Goal: Task Accomplishment & Management: Manage account settings

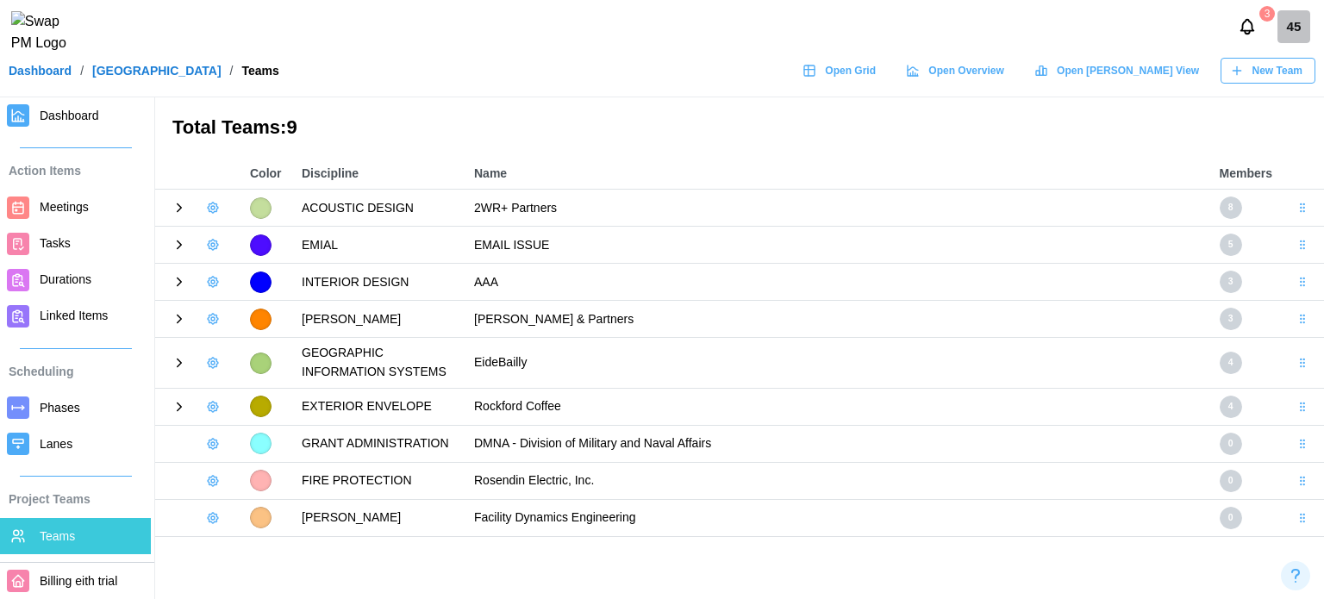
click at [955, 69] on div "Open Grid Open Overview Open [PERSON_NAME] View New Team" at bounding box center [1054, 71] width 521 height 26
click at [889, 74] on link "Open Grid" at bounding box center [841, 71] width 95 height 26
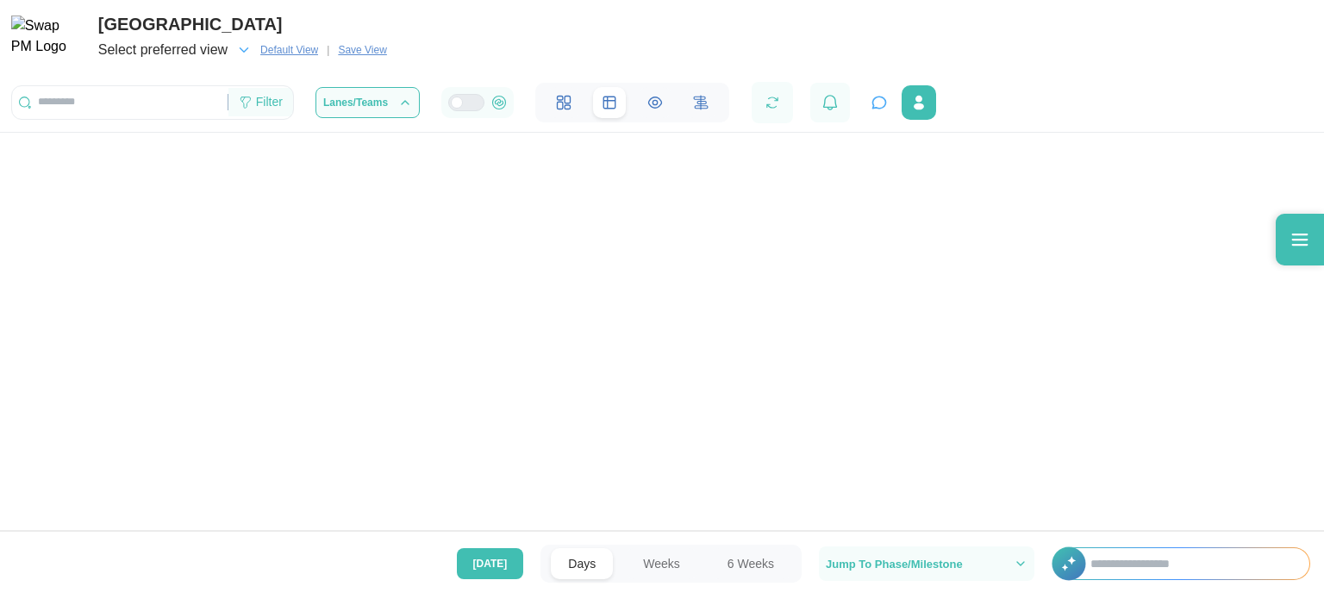
click at [283, 109] on div "Filter" at bounding box center [260, 102] width 65 height 29
click at [1293, 243] on icon at bounding box center [1299, 239] width 21 height 21
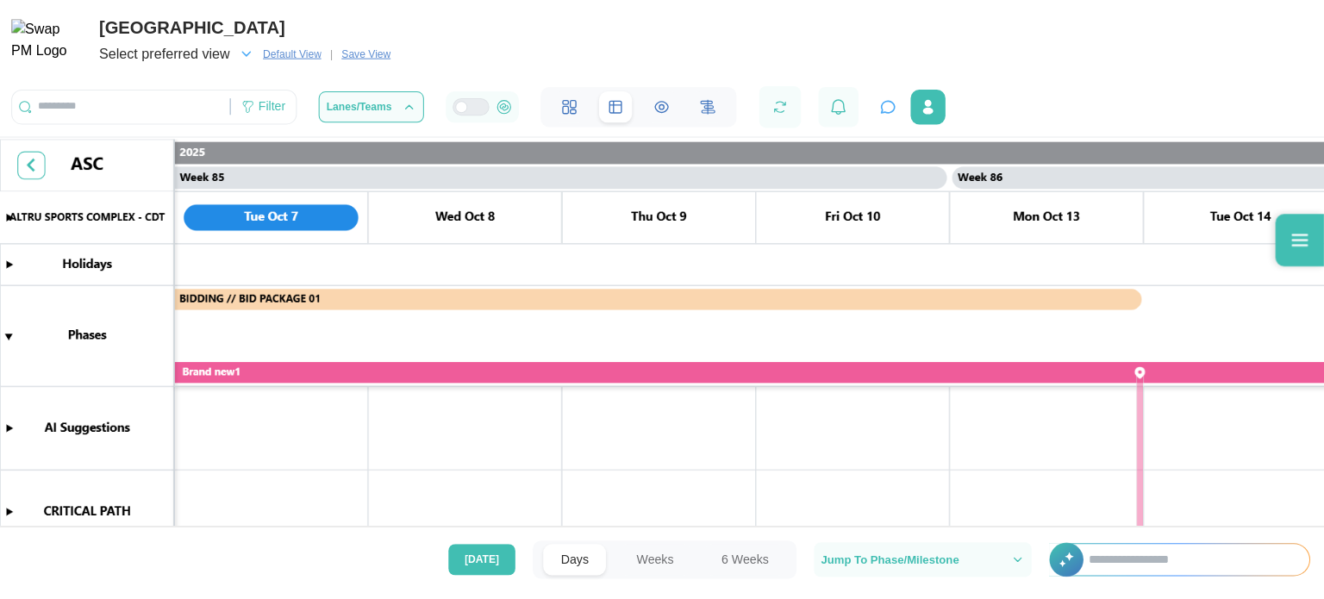
scroll to position [0, 80801]
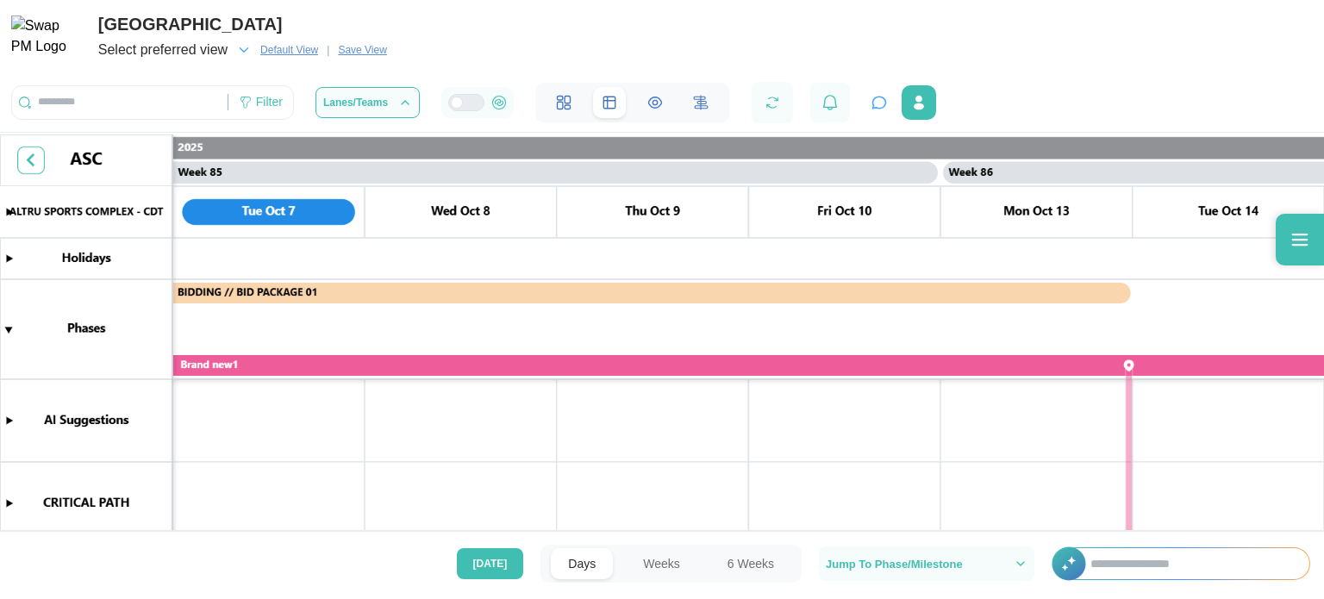
click at [1294, 242] on icon at bounding box center [1299, 239] width 21 height 21
drag, startPoint x: 1294, startPoint y: 242, endPoint x: 1307, endPoint y: 340, distance: 99.1
click at [1307, 340] on main "Swap AI Connecting... Start a conversation about your project Ask about tasks, …" at bounding box center [662, 299] width 1324 height 599
click at [1300, 236] on icon at bounding box center [1299, 239] width 21 height 21
click at [1283, 284] on canvas at bounding box center [662, 334] width 1324 height 400
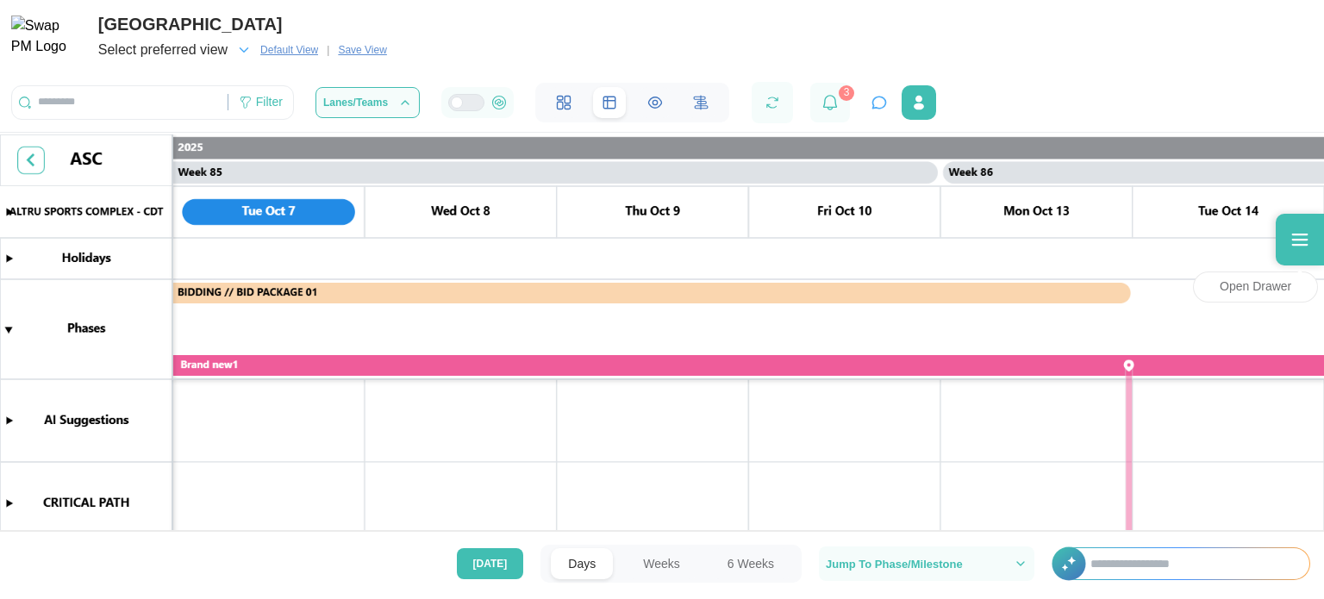
click at [1303, 230] on icon at bounding box center [1299, 239] width 21 height 21
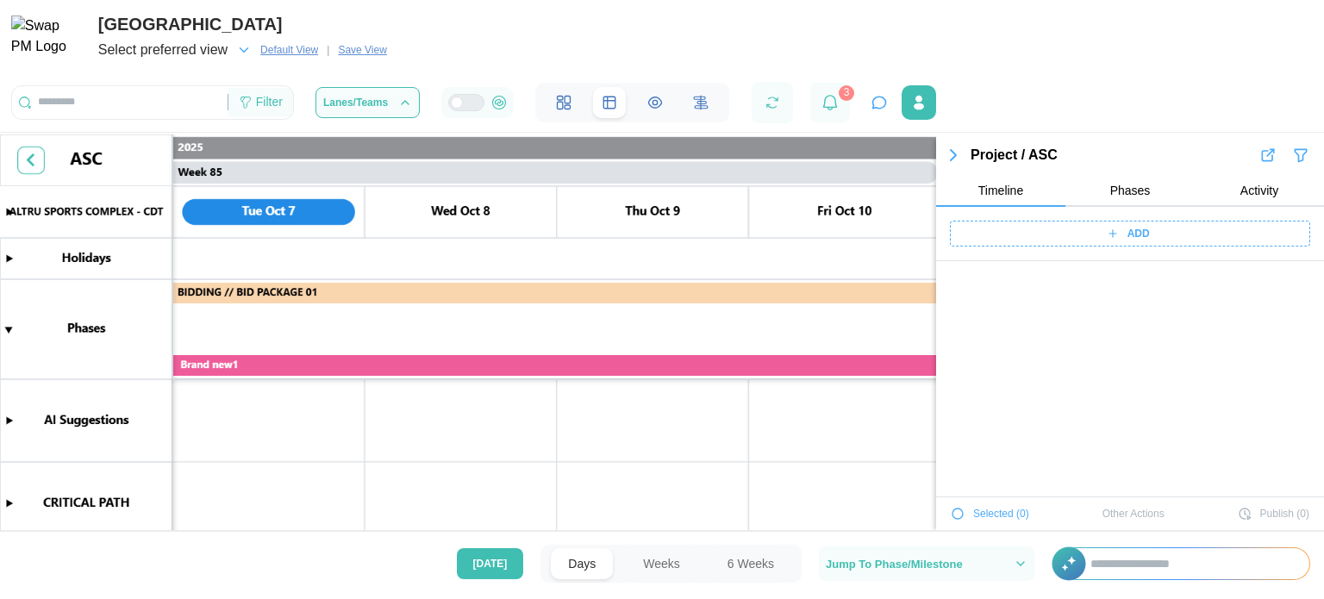
scroll to position [64034, 0]
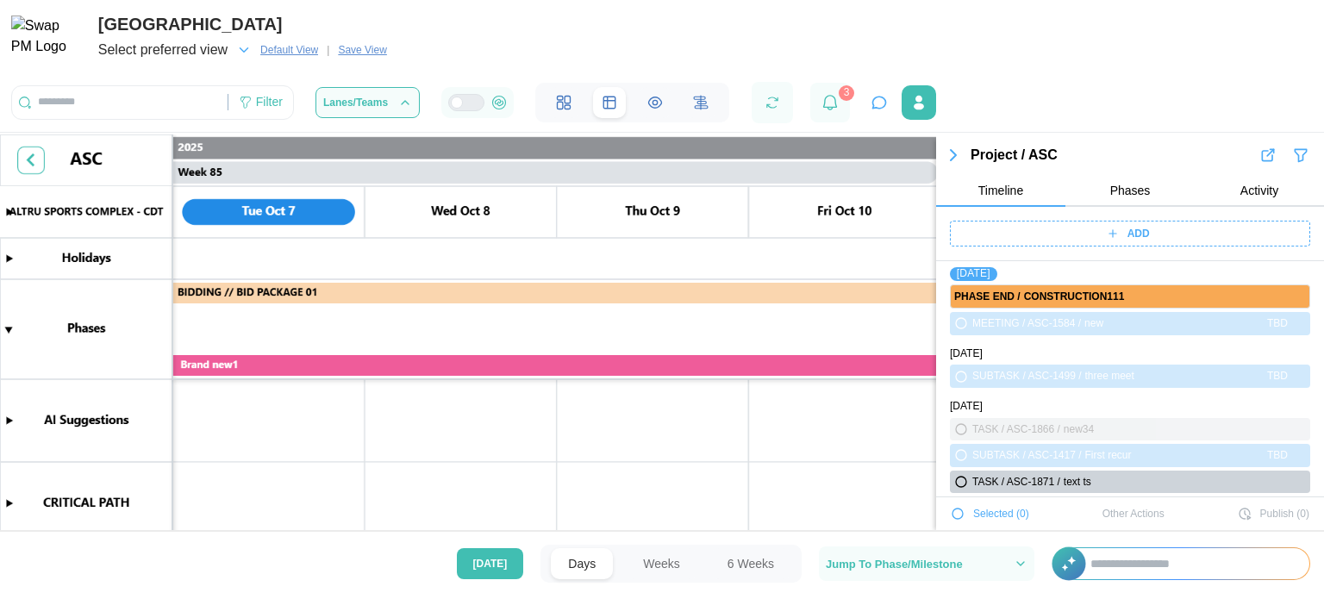
click at [959, 152] on icon "button" at bounding box center [953, 155] width 21 height 21
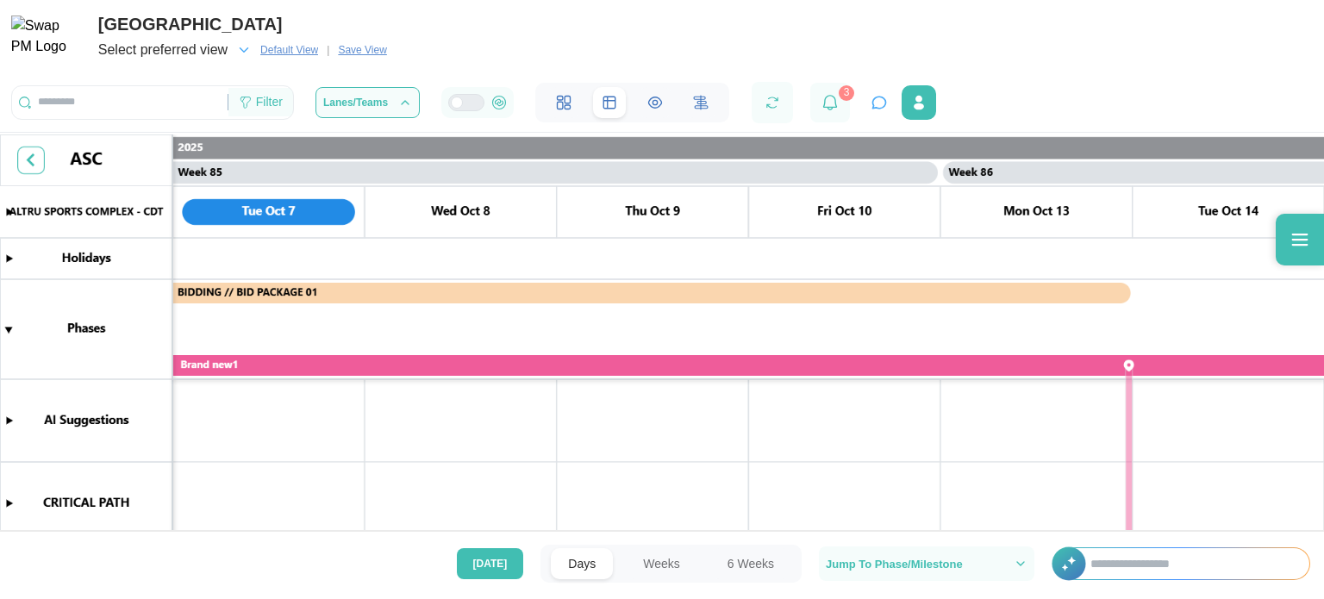
click at [252, 103] on div "Filter" at bounding box center [260, 102] width 65 height 29
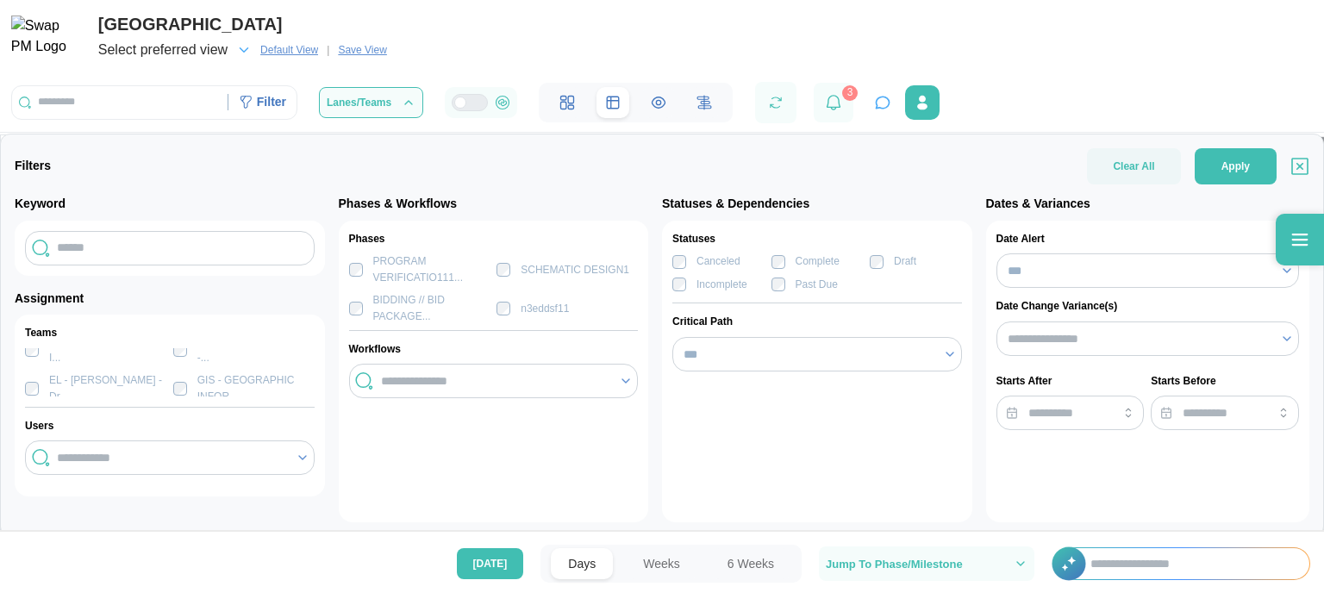
scroll to position [0, 0]
click at [276, 284] on div "Keyword Assignment Teams My Teams ACC - ACOUSTIC DESIGN ... ISSU - EMIAL - EMAI…" at bounding box center [170, 346] width 310 height 302
click at [368, 440] on div "Phases PROGRAM VERIFICATIO111... SCHEMATIC DESIGN1 BIDDING // BID PACKAGE... n3…" at bounding box center [494, 372] width 310 height 302
click at [162, 455] on input "search" at bounding box center [171, 458] width 228 height 14
click at [217, 457] on input "search" at bounding box center [171, 458] width 228 height 14
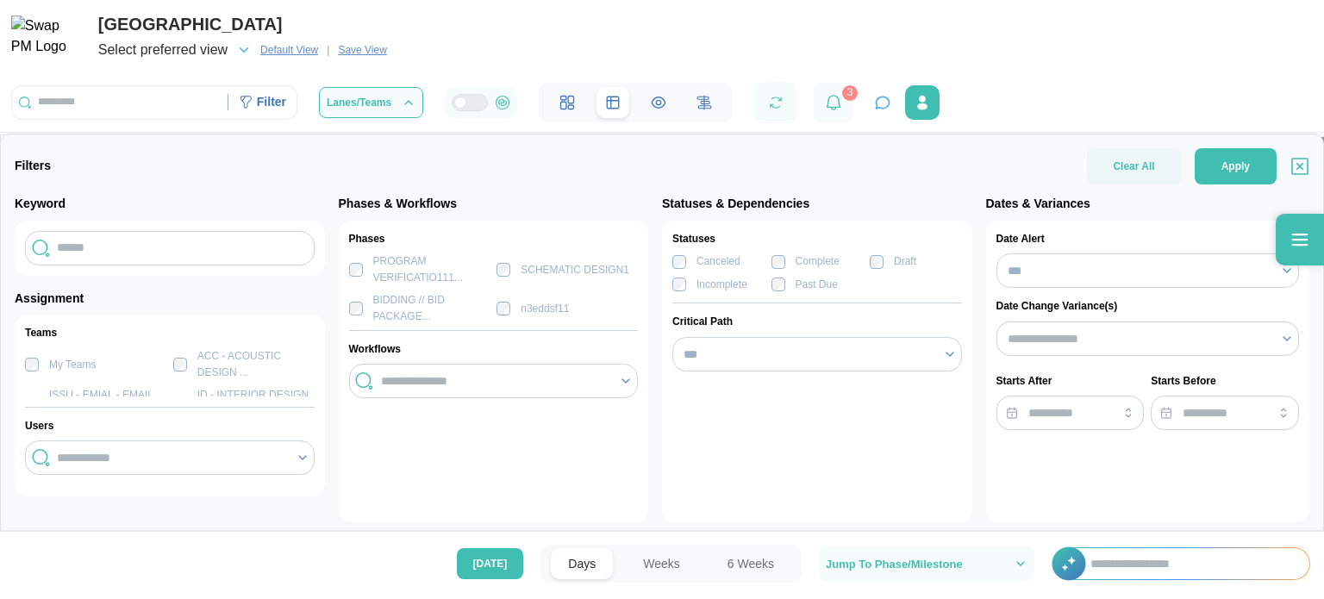
click at [299, 456] on icon at bounding box center [303, 458] width 14 height 14
click at [297, 456] on icon at bounding box center [303, 458] width 14 height 14
click at [628, 376] on icon at bounding box center [626, 381] width 14 height 14
click at [621, 385] on icon at bounding box center [626, 381] width 14 height 14
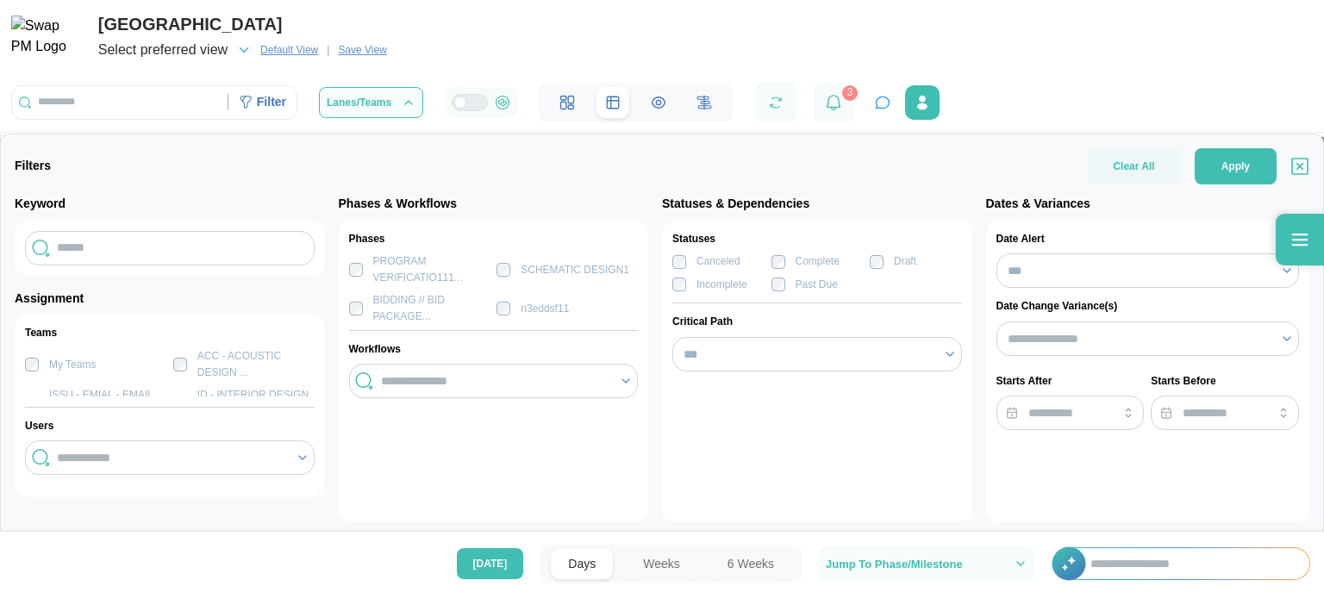
click at [481, 433] on div "Phases PROGRAM VERIFICATIO111... SCHEMATIC DESIGN1 BIDDING // BID PACKAGE... n3…" at bounding box center [494, 372] width 310 height 302
click at [713, 346] on input "***" at bounding box center [817, 354] width 290 height 34
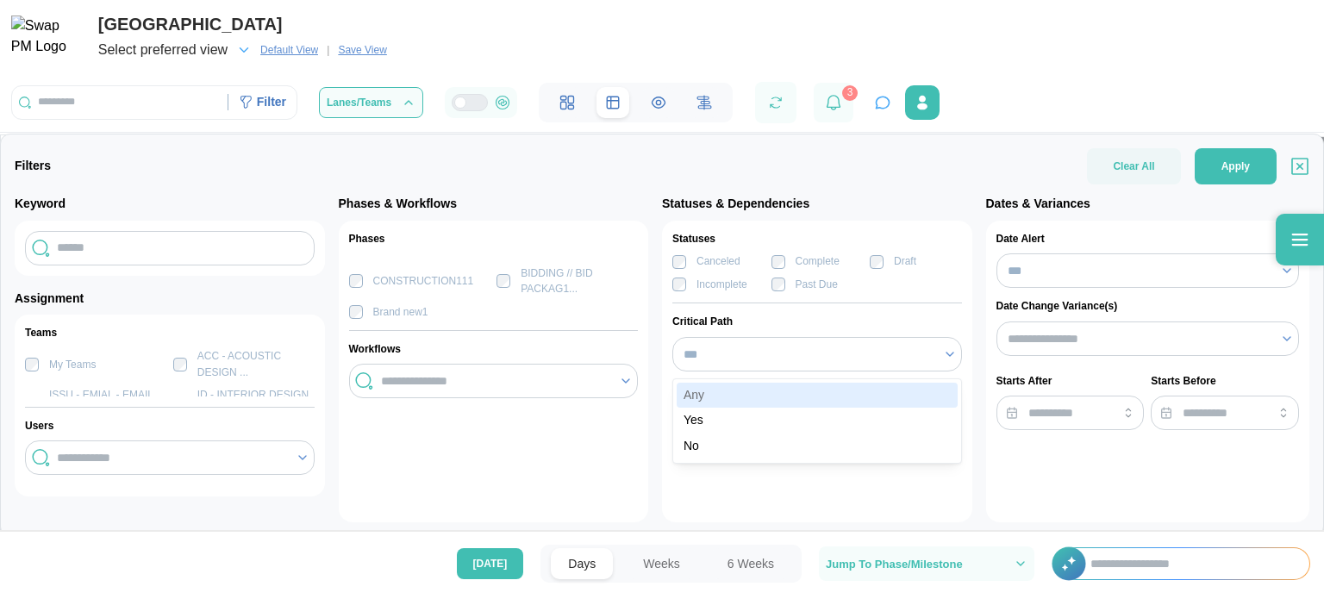
click at [1008, 482] on div "Date Alert *** Date Change Variance(s) Starts After Starts Before" at bounding box center [1148, 372] width 324 height 302
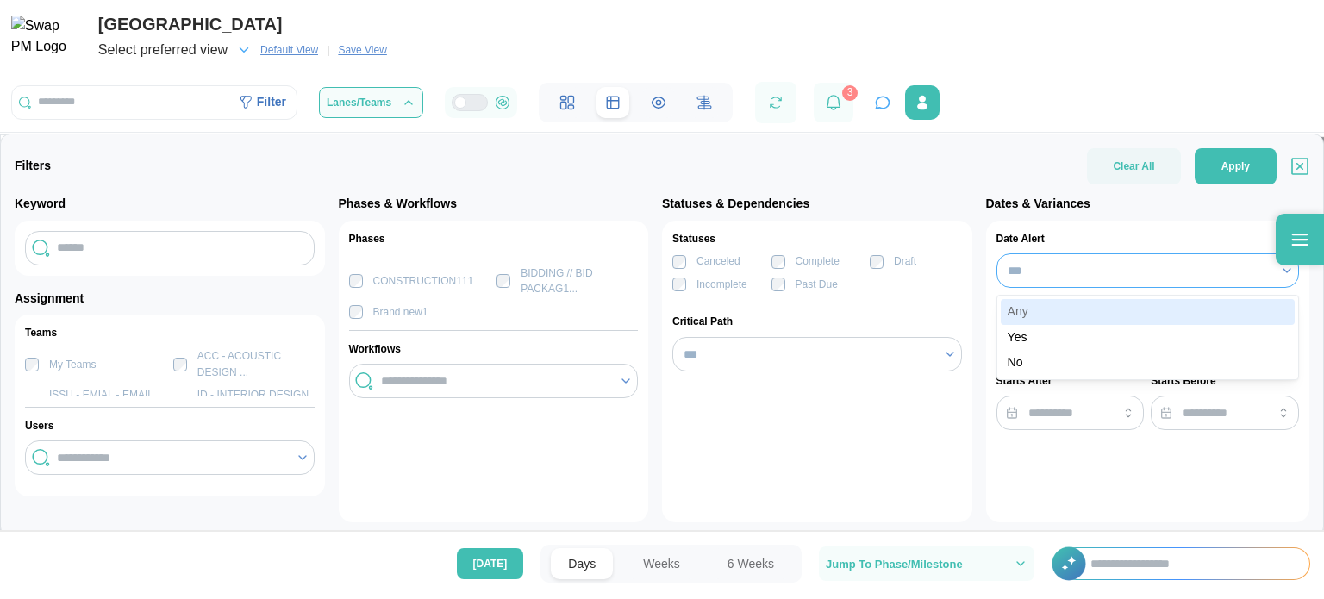
click at [1060, 287] on input "***" at bounding box center [1147, 270] width 303 height 34
click at [1080, 247] on div "Date Alert ***" at bounding box center [1147, 260] width 303 height 58
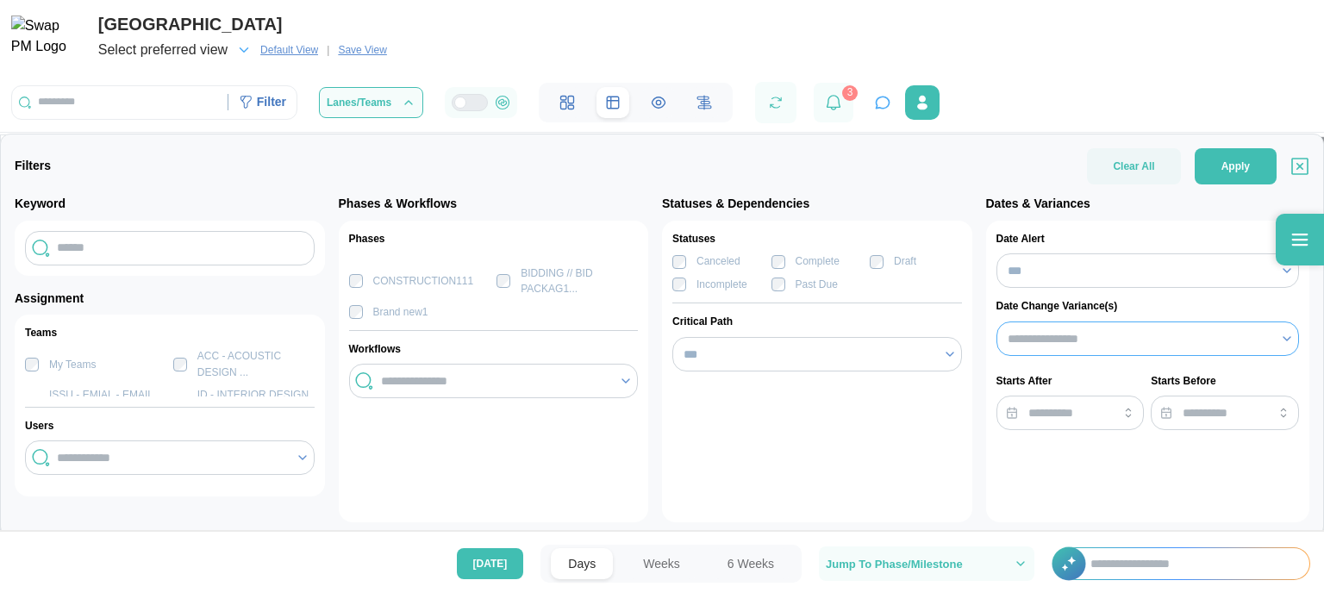
click at [1079, 334] on input "search" at bounding box center [1139, 339] width 263 height 14
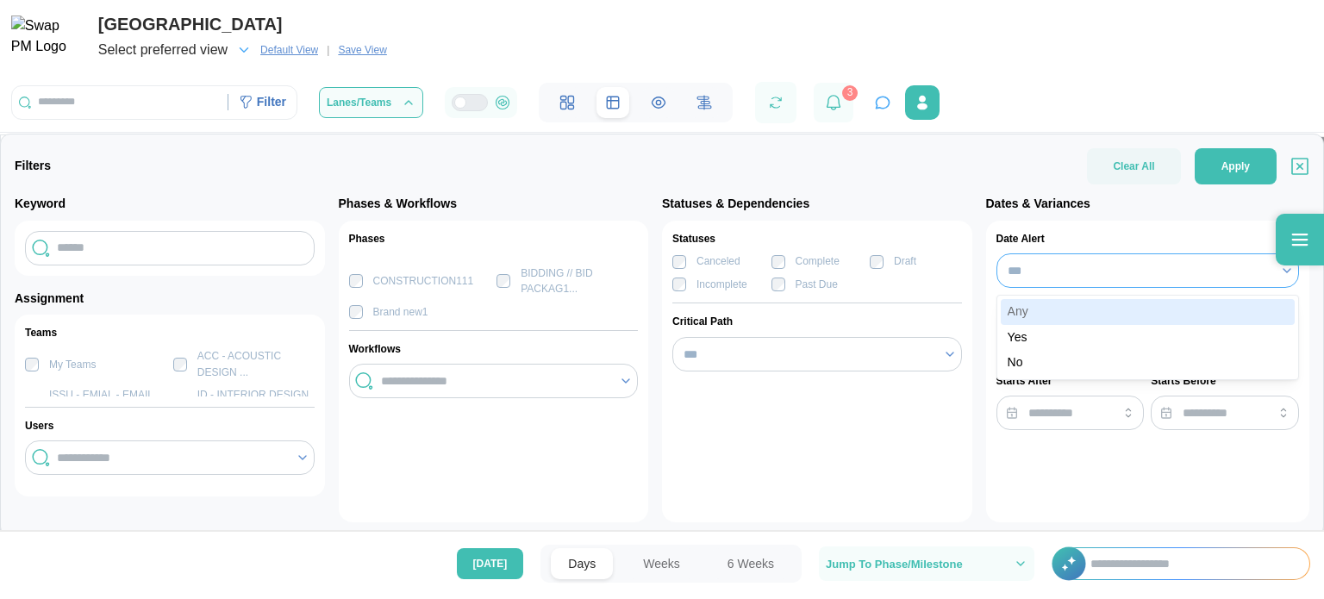
click at [1154, 272] on input "***" at bounding box center [1147, 270] width 303 height 34
click at [1107, 223] on div "Date Alert *** Date Change Variance(s) Starts After Starts Before" at bounding box center [1148, 372] width 324 height 302
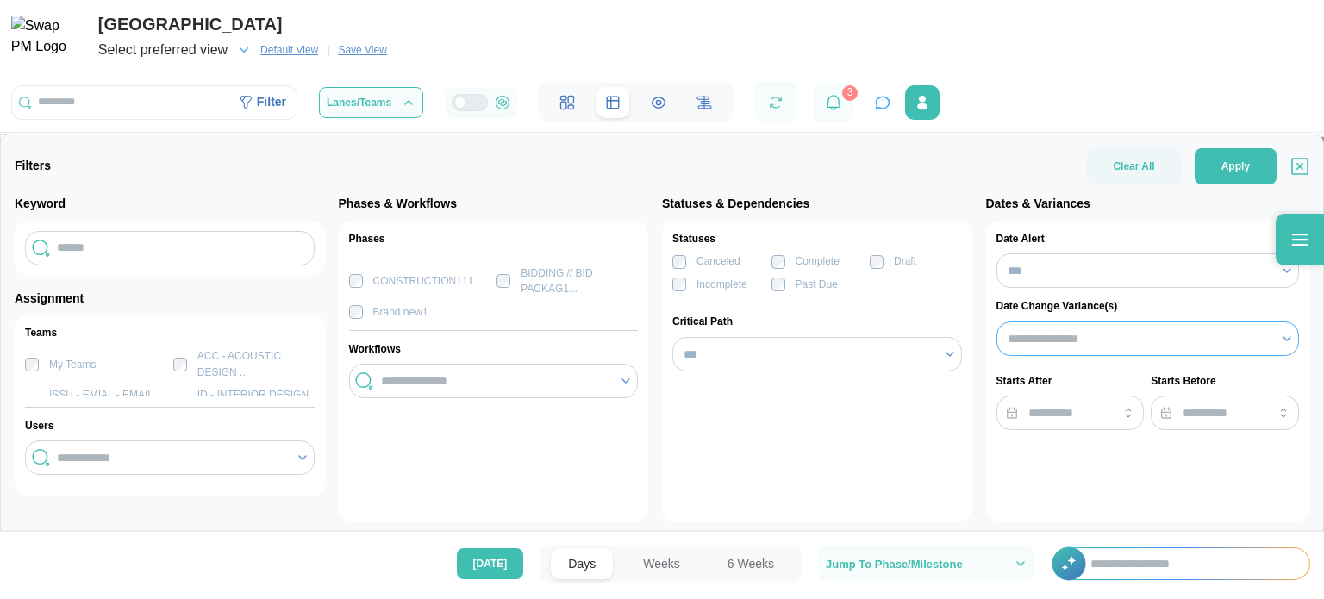
click at [1051, 345] on input "search" at bounding box center [1139, 339] width 263 height 14
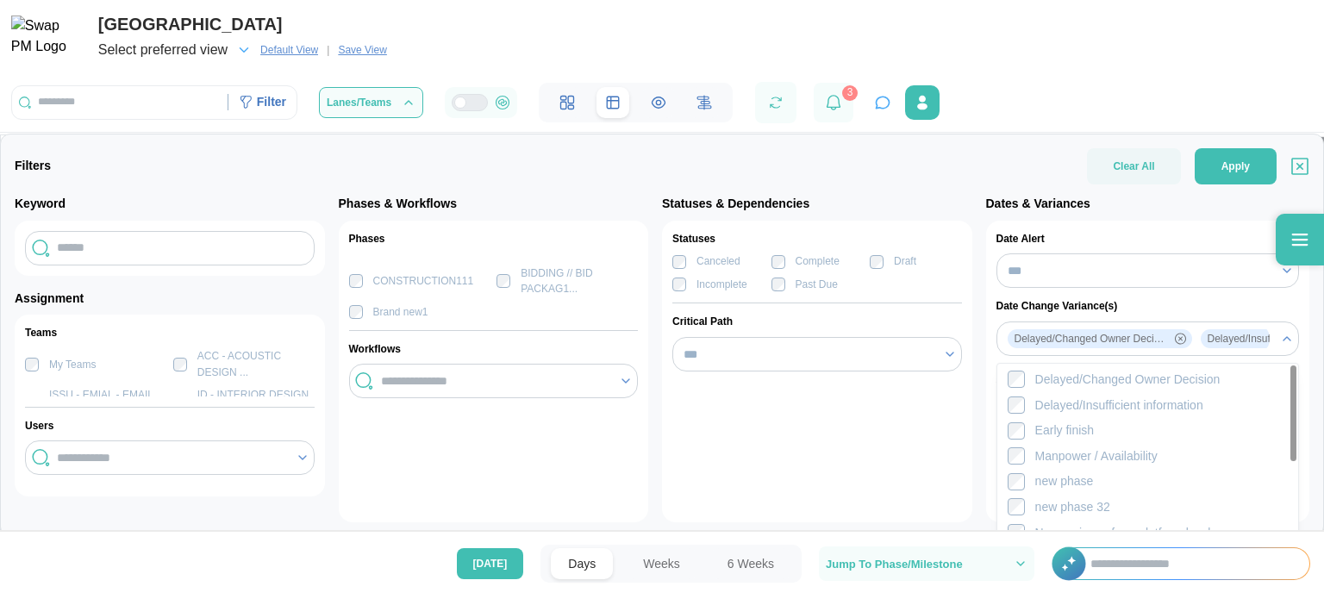
click at [900, 411] on div "Statuses Canceled Complete Draft Incomplete Past Due Critical Path ***" at bounding box center [817, 372] width 310 height 302
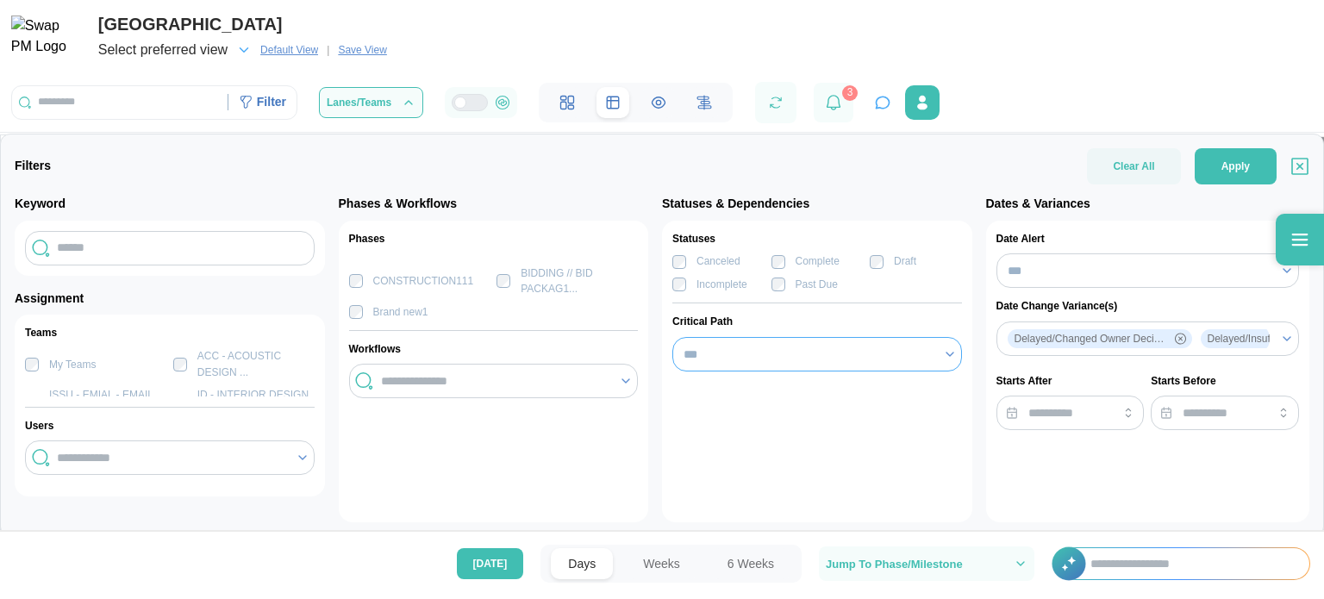
click at [796, 341] on input "***" at bounding box center [817, 354] width 290 height 34
type input "***"
click at [490, 378] on input "search" at bounding box center [495, 381] width 228 height 14
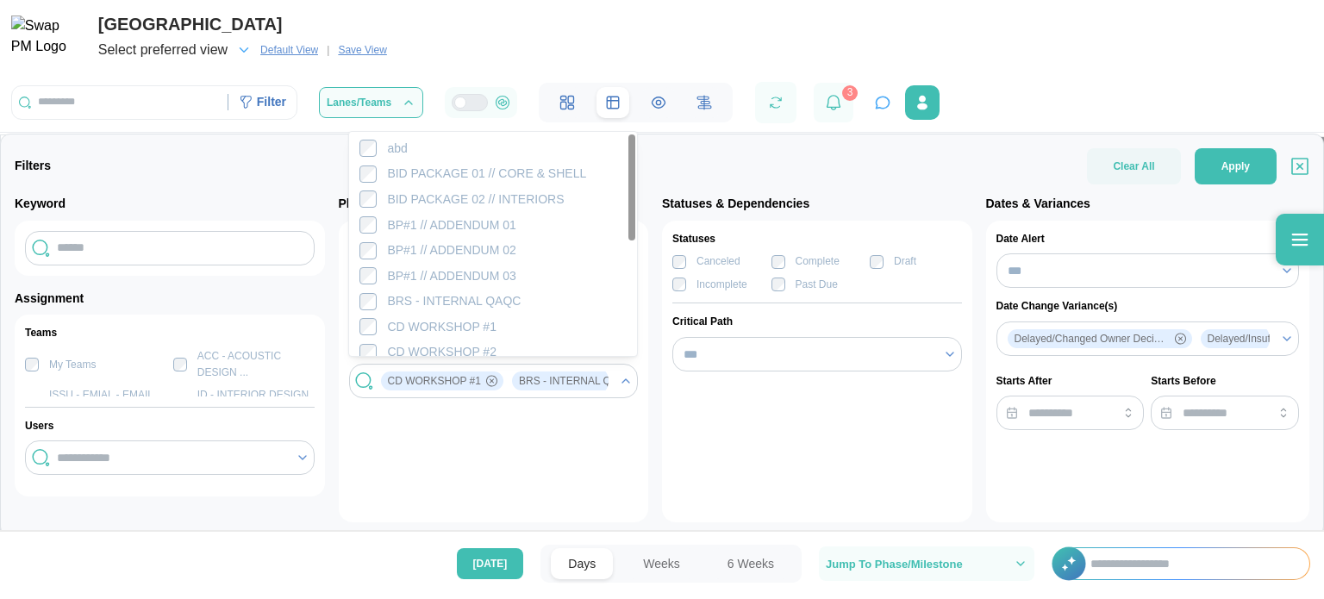
click at [417, 439] on div "Phases PROGRAM VERIFICATIO111... SCHEMATIC DESIGN1 BIDDING // BID PACKAGE... n3…" at bounding box center [494, 372] width 310 height 302
click at [465, 366] on div "CD WORKSHOP #1 BRS - INTERNAL QAQC" at bounding box center [493, 380] width 233 height 29
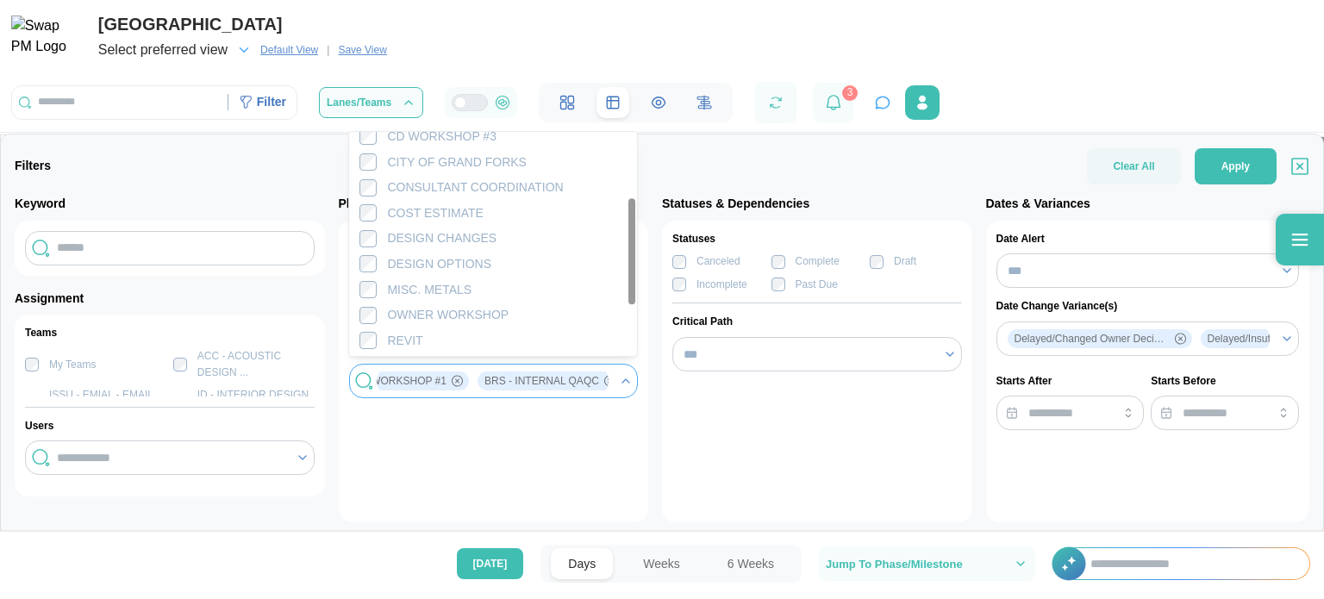
scroll to position [241, 0]
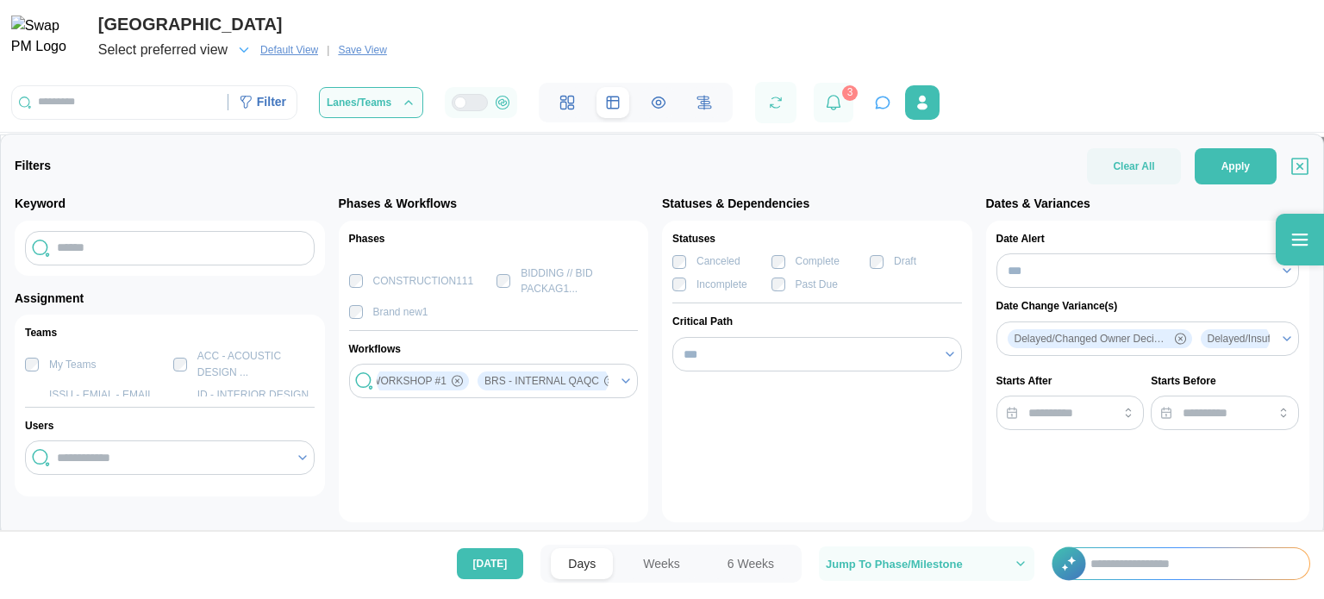
click at [434, 454] on div "Phases PROGRAM VERIFICATIO111... SCHEMATIC DESIGN1 BIDDING // BID PACKAGE... n3…" at bounding box center [494, 372] width 310 height 302
click at [183, 459] on input "search" at bounding box center [171, 458] width 228 height 14
click at [190, 454] on input "search" at bounding box center [171, 458] width 228 height 14
click at [299, 456] on icon at bounding box center [302, 457] width 7 height 3
click at [250, 459] on input "search" at bounding box center [171, 458] width 228 height 14
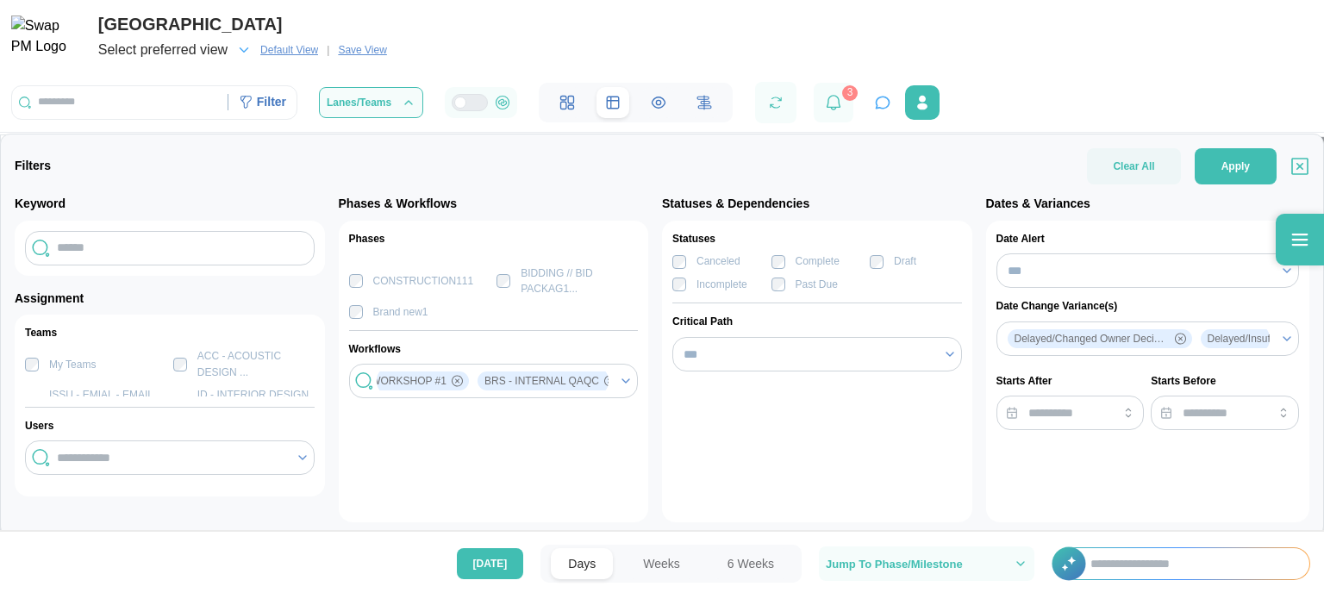
click at [215, 383] on div "My Teams ACC - ACOUSTIC DESIGN ... ISSU - EMIAL - EMAIL I... ID - INTERIOR DESI…" at bounding box center [170, 442] width 290 height 188
click at [210, 367] on div "ACC - ACOUSTIC DESIGN ..." at bounding box center [255, 364] width 117 height 32
click at [207, 453] on input "search" at bounding box center [171, 458] width 228 height 14
click at [348, 438] on div "Phases PROGRAM VERIFICATIO111... SCHEMATIC DESIGN1 BIDDING // BID PACKAGE... n3…" at bounding box center [494, 372] width 310 height 302
click at [226, 451] on input "search" at bounding box center [171, 458] width 228 height 14
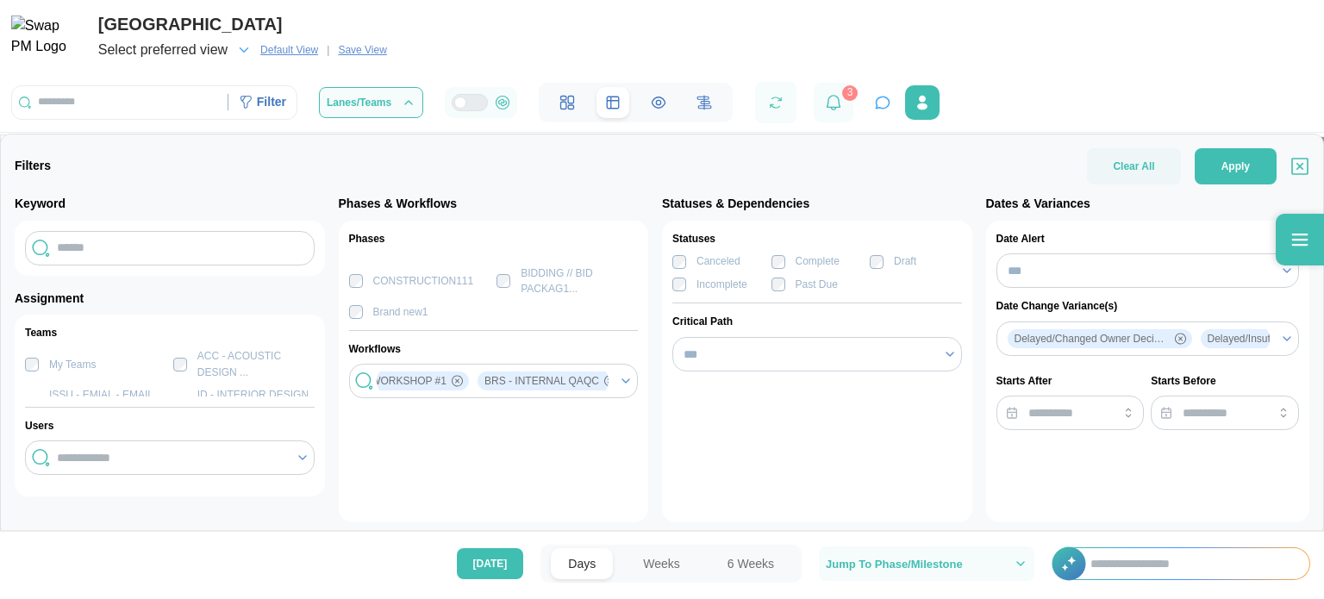
click at [297, 464] on icon at bounding box center [303, 458] width 14 height 14
click at [453, 393] on div "CD WORKSHOP #1 BRS - INTERNAL QAQC OWNER WORKSHOP" at bounding box center [493, 380] width 233 height 29
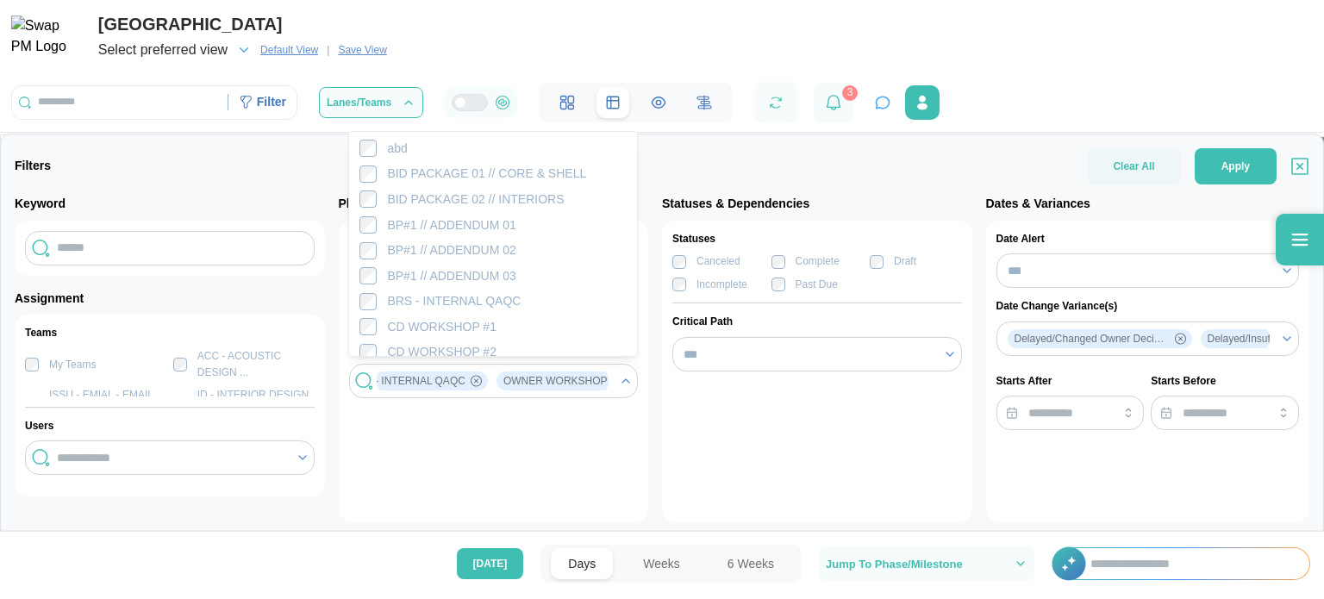
click at [465, 426] on div "Phases PROGRAM VERIFICATIO111... SCHEMATIC DESIGN1 BIDDING // BID PACKAGE... n3…" at bounding box center [494, 372] width 310 height 302
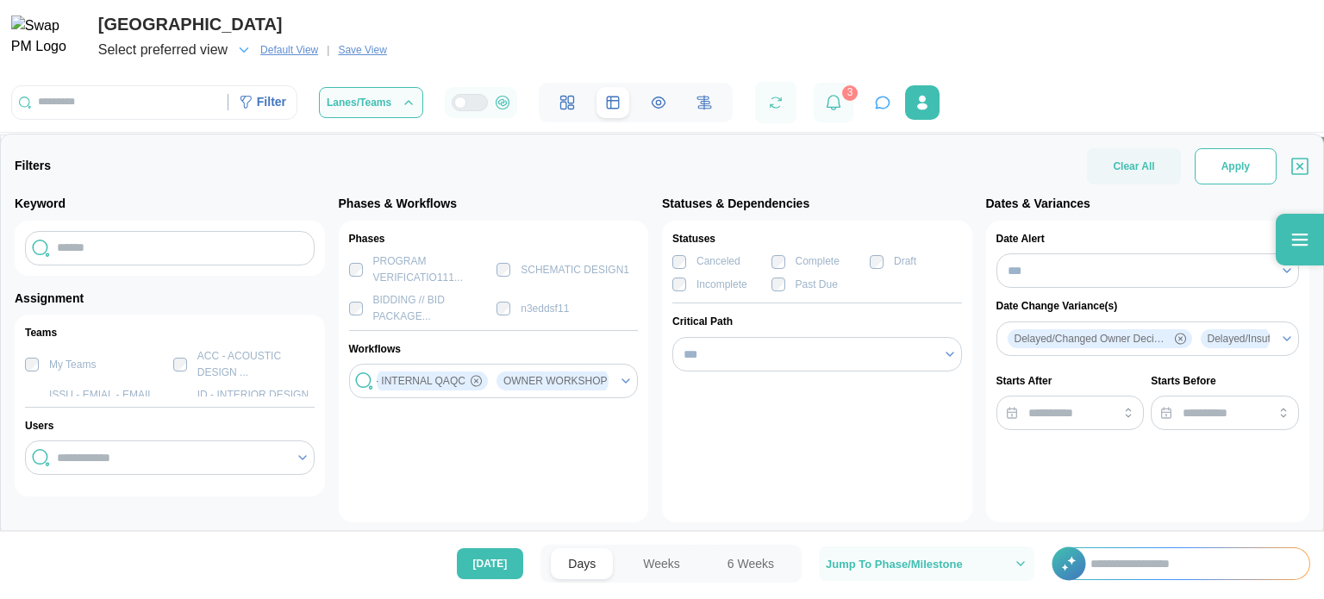
click at [1228, 164] on span "Apply" at bounding box center [1235, 166] width 28 height 34
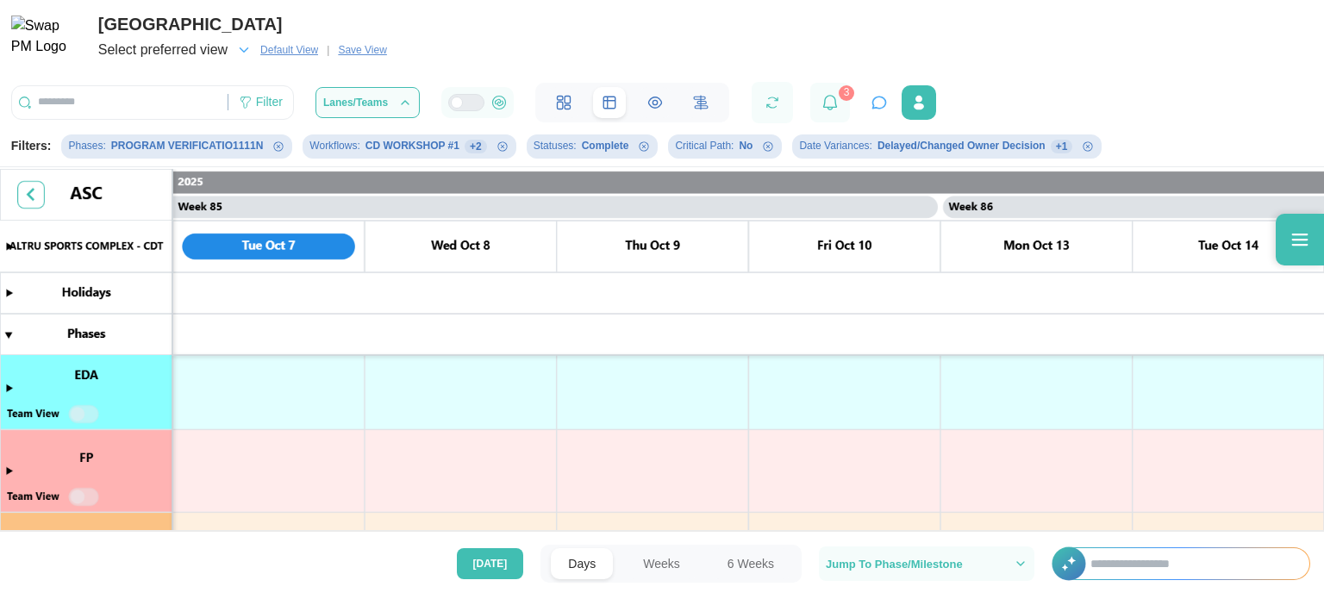
scroll to position [0, 0]
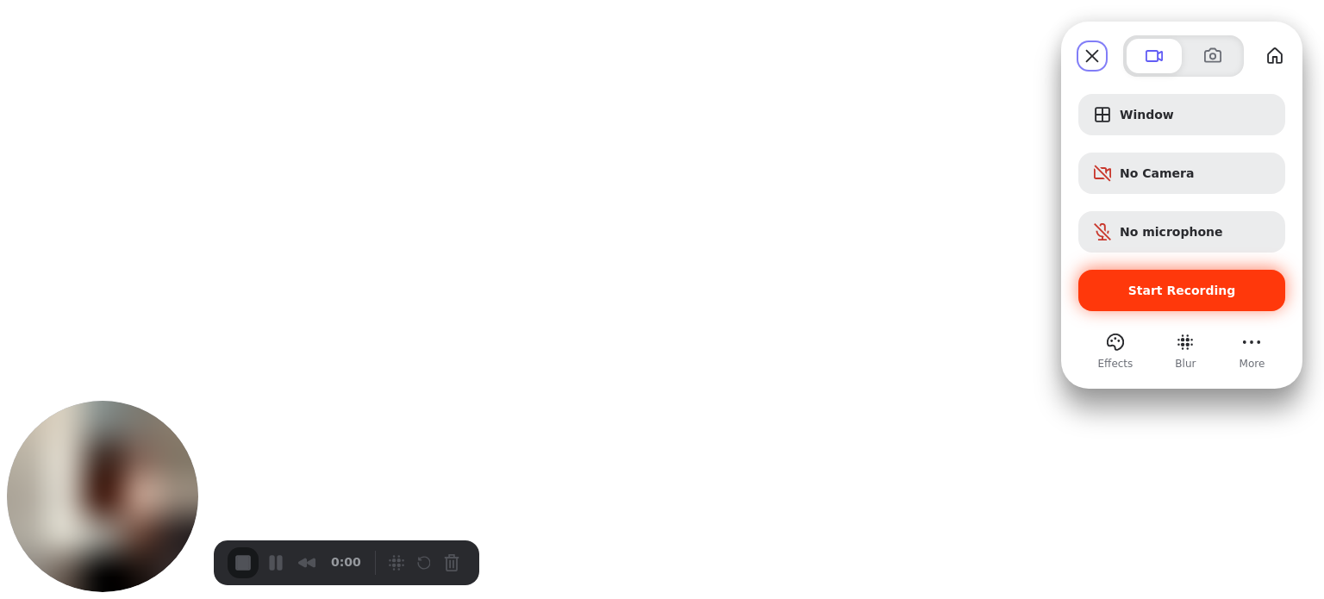
click at [1103, 289] on span "Start Recording" at bounding box center [1181, 291] width 179 height 14
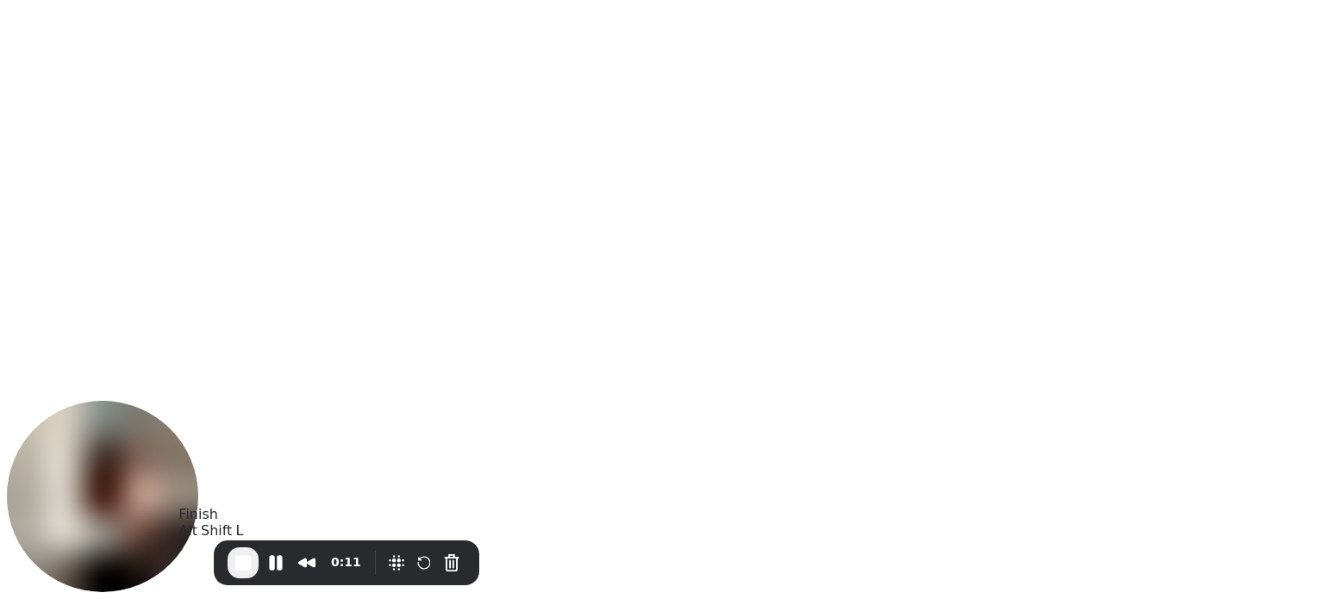
click at [234, 575] on button "End Recording" at bounding box center [243, 562] width 31 height 31
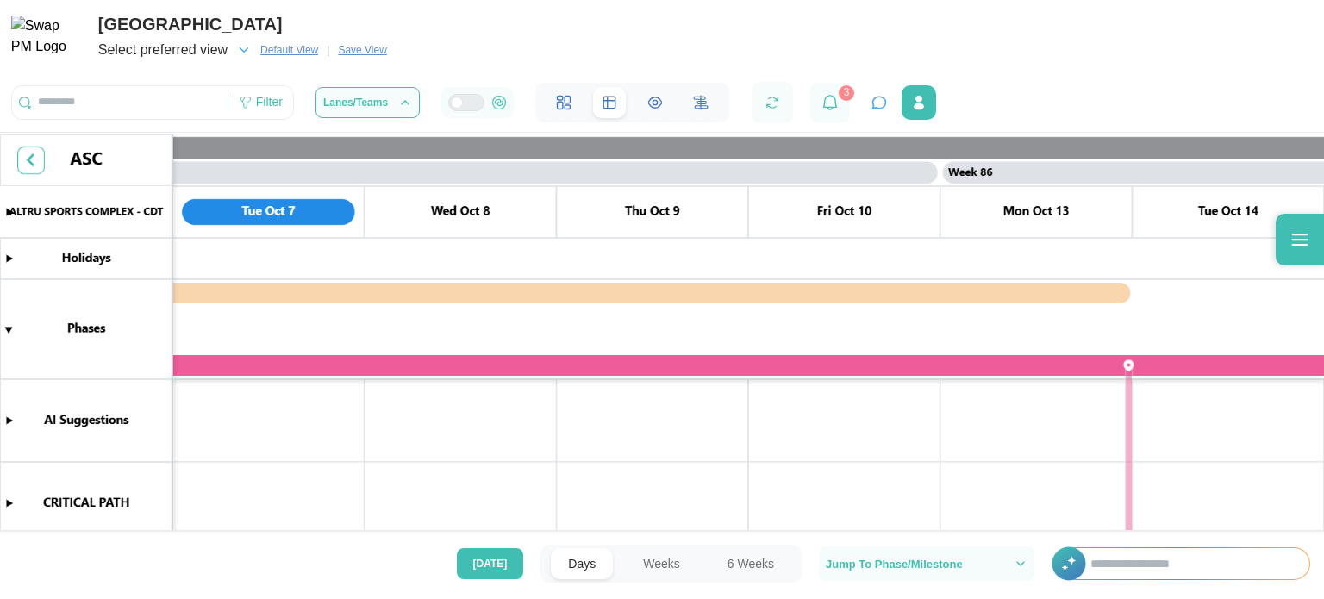
click at [285, 42] on span "Default View" at bounding box center [289, 49] width 58 height 17
click at [286, 47] on span "Default View" at bounding box center [289, 49] width 58 height 17
click at [262, 99] on div "Filter" at bounding box center [269, 102] width 27 height 19
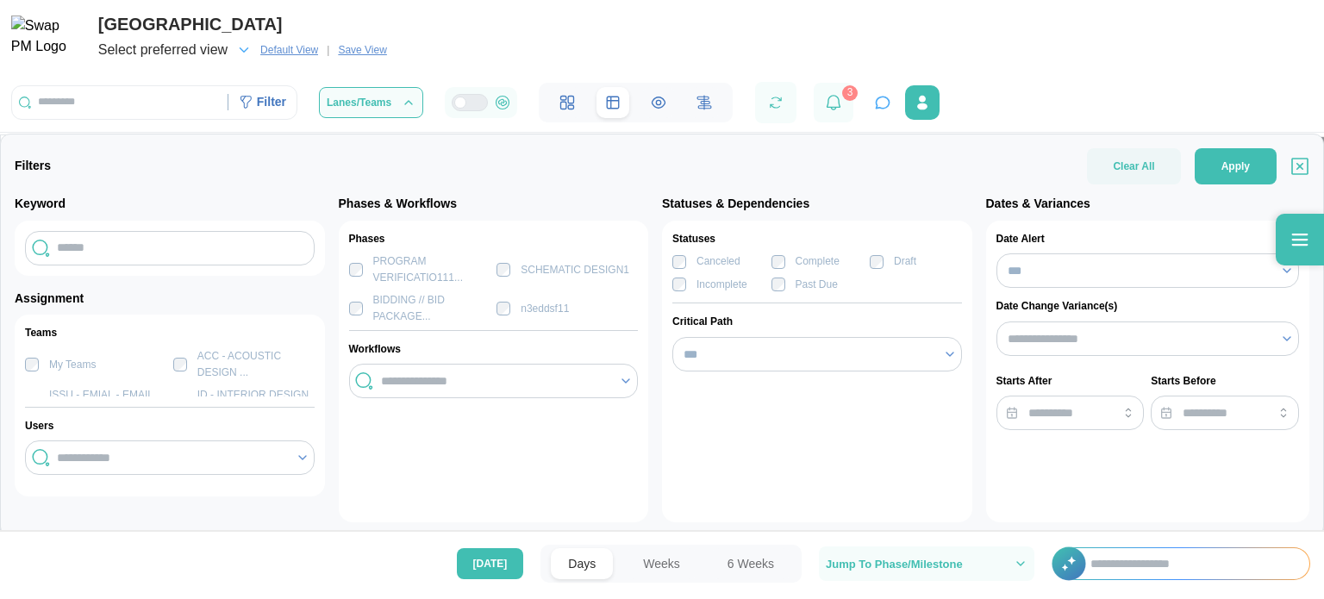
click at [372, 48] on span "Save View" at bounding box center [362, 49] width 48 height 17
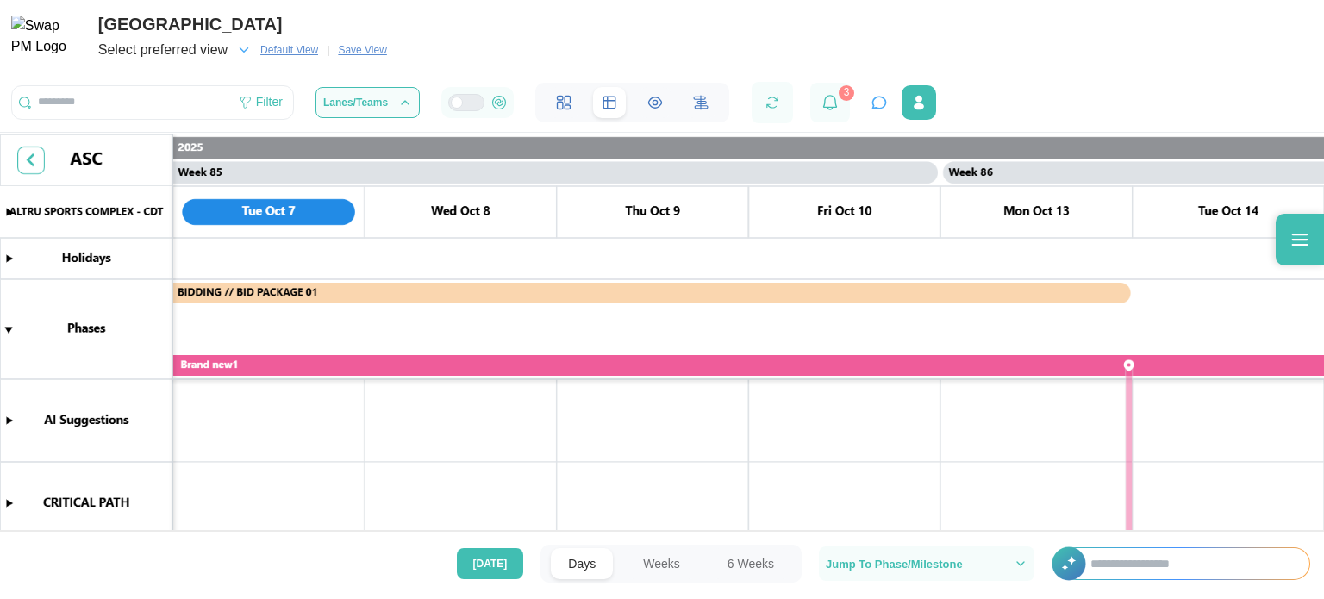
click at [372, 48] on span "Save View" at bounding box center [362, 49] width 48 height 17
click at [294, 51] on span "Default View" at bounding box center [289, 49] width 58 height 17
click at [259, 106] on div "Filter" at bounding box center [269, 102] width 27 height 19
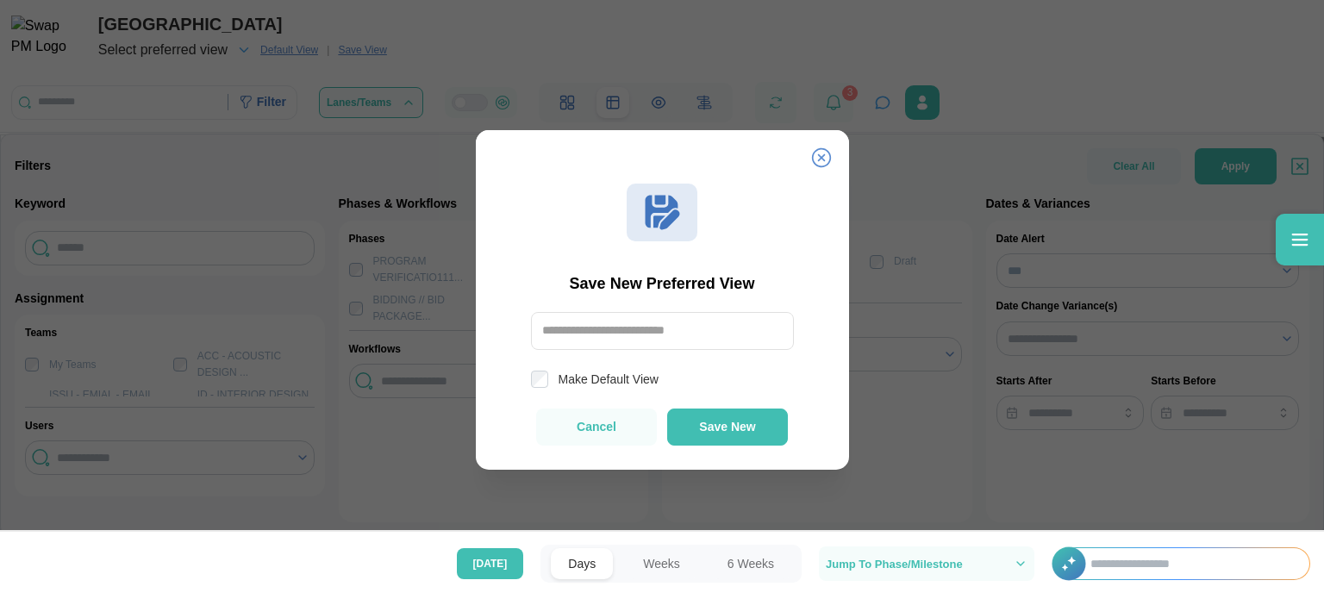
click at [827, 154] on icon at bounding box center [821, 157] width 21 height 21
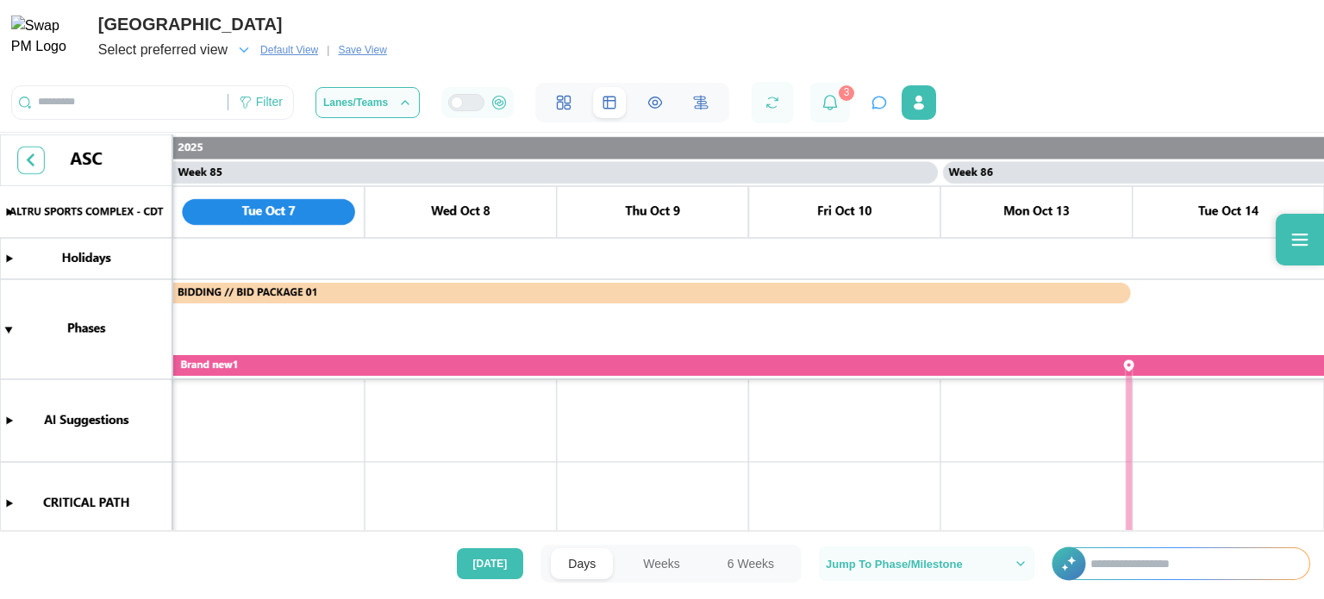
click at [315, 55] on span "Default View" at bounding box center [289, 49] width 58 height 17
click at [246, 50] on icon "button" at bounding box center [244, 50] width 16 height 16
click at [170, 102] on div "No preferred views" at bounding box center [164, 93] width 122 height 31
click at [203, 58] on span "Select preferred view" at bounding box center [162, 50] width 129 height 24
click at [199, 56] on span "Select preferred view" at bounding box center [162, 50] width 129 height 24
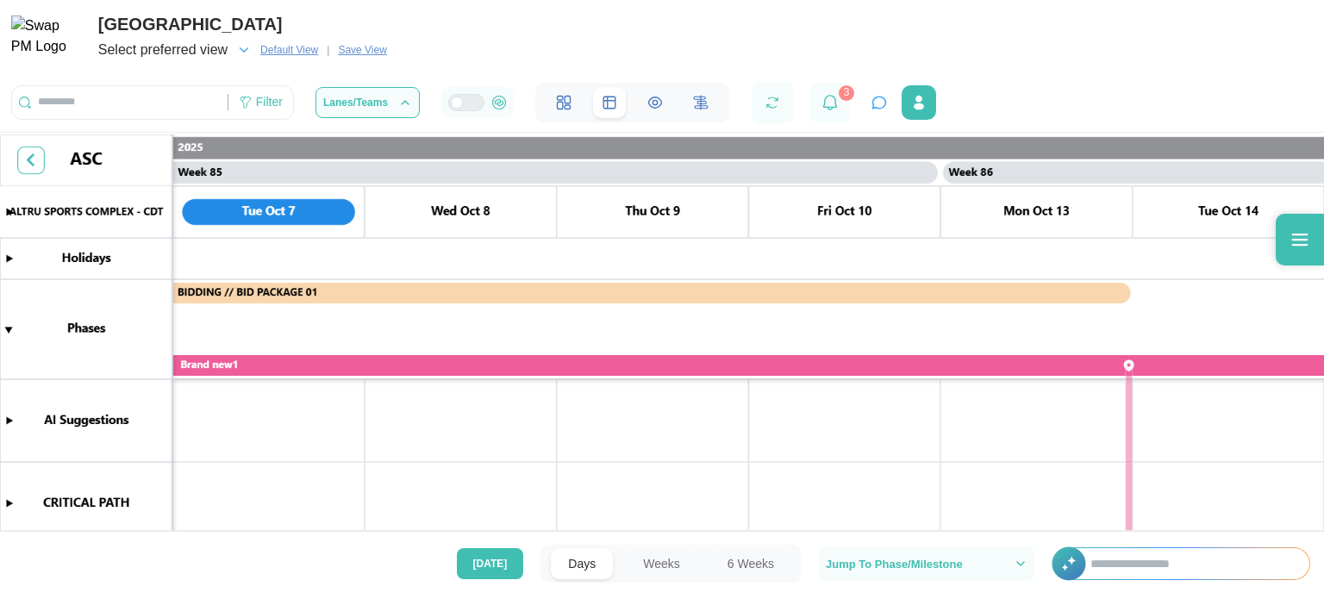
click at [273, 46] on span "Default View" at bounding box center [289, 49] width 58 height 17
click at [357, 46] on span "Save View" at bounding box center [362, 49] width 48 height 17
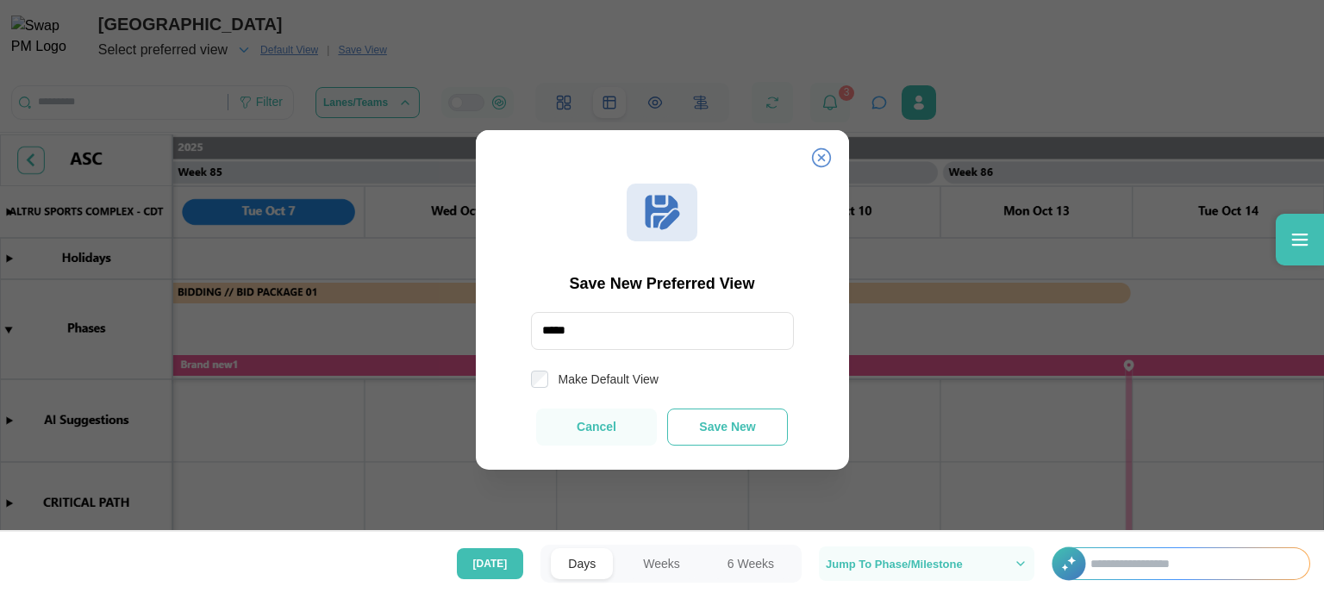
type input "*****"
click at [734, 413] on button "Save New" at bounding box center [727, 427] width 121 height 37
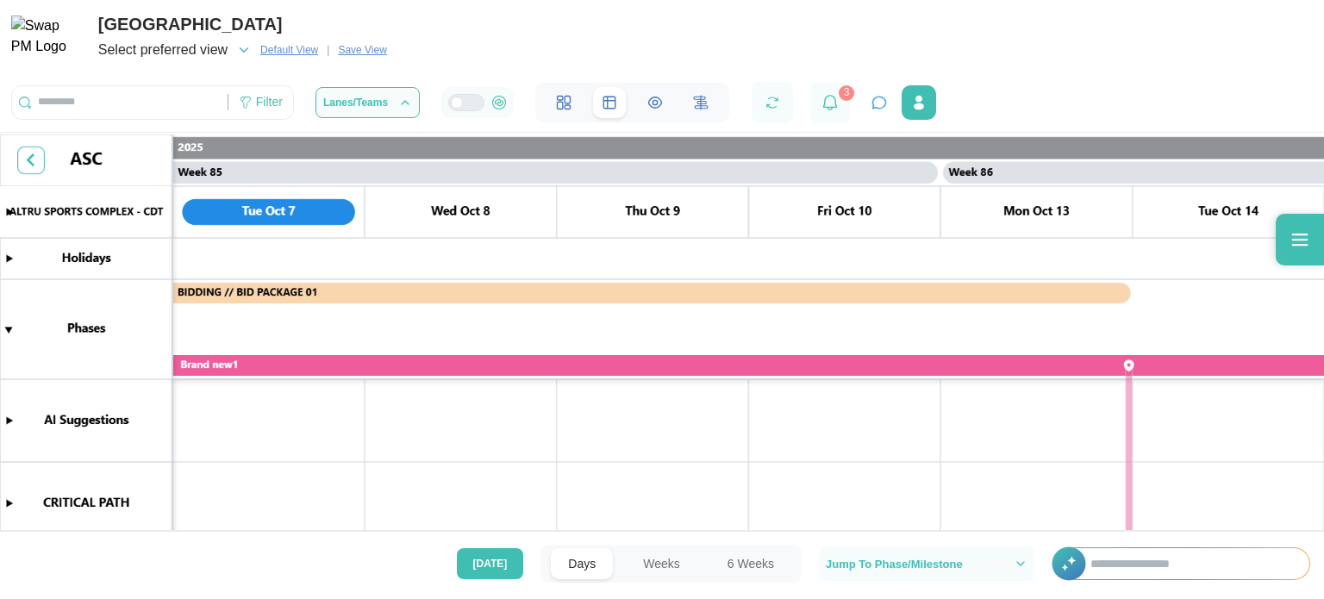
click at [223, 51] on span "Select preferred view" at bounding box center [162, 50] width 129 height 24
click at [194, 99] on icon "button" at bounding box center [198, 98] width 9 height 9
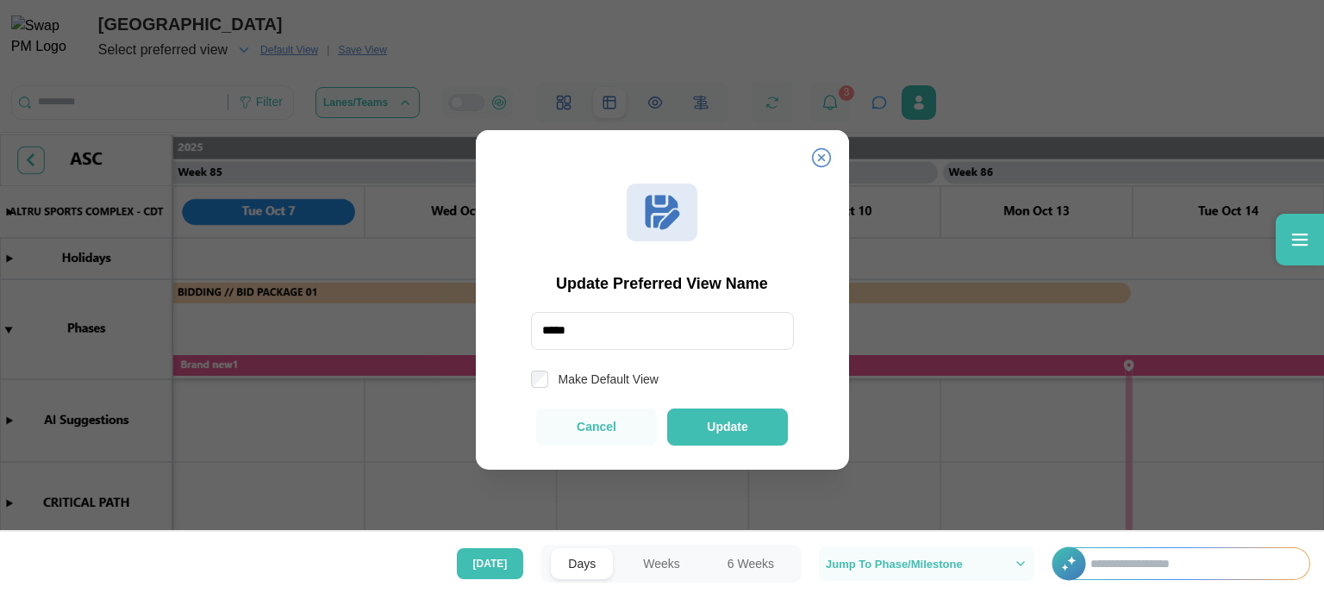
click at [659, 203] on icon at bounding box center [662, 212] width 34 height 34
